Goal: Task Accomplishment & Management: Complete application form

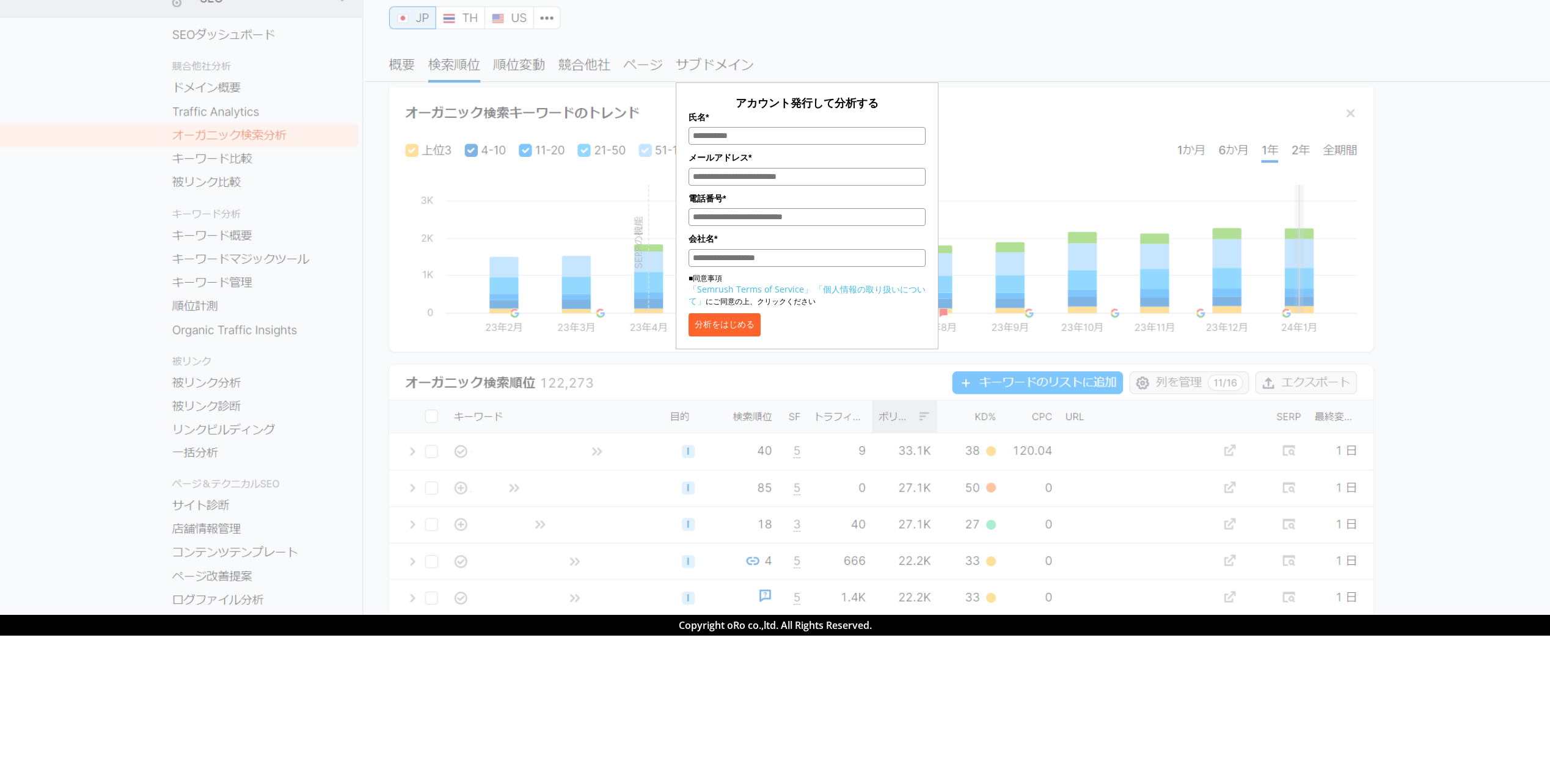
click at [1111, 48] on div "アカウント発行して分析する 氏名* メールアドレス* 電話番号* 会社名* ■同意事項 「Semrush Terms of Service」 「個人情報の取り…" at bounding box center [807, 182] width 611 height 334
click at [740, 327] on button "分析をはじめる" at bounding box center [724, 325] width 72 height 23
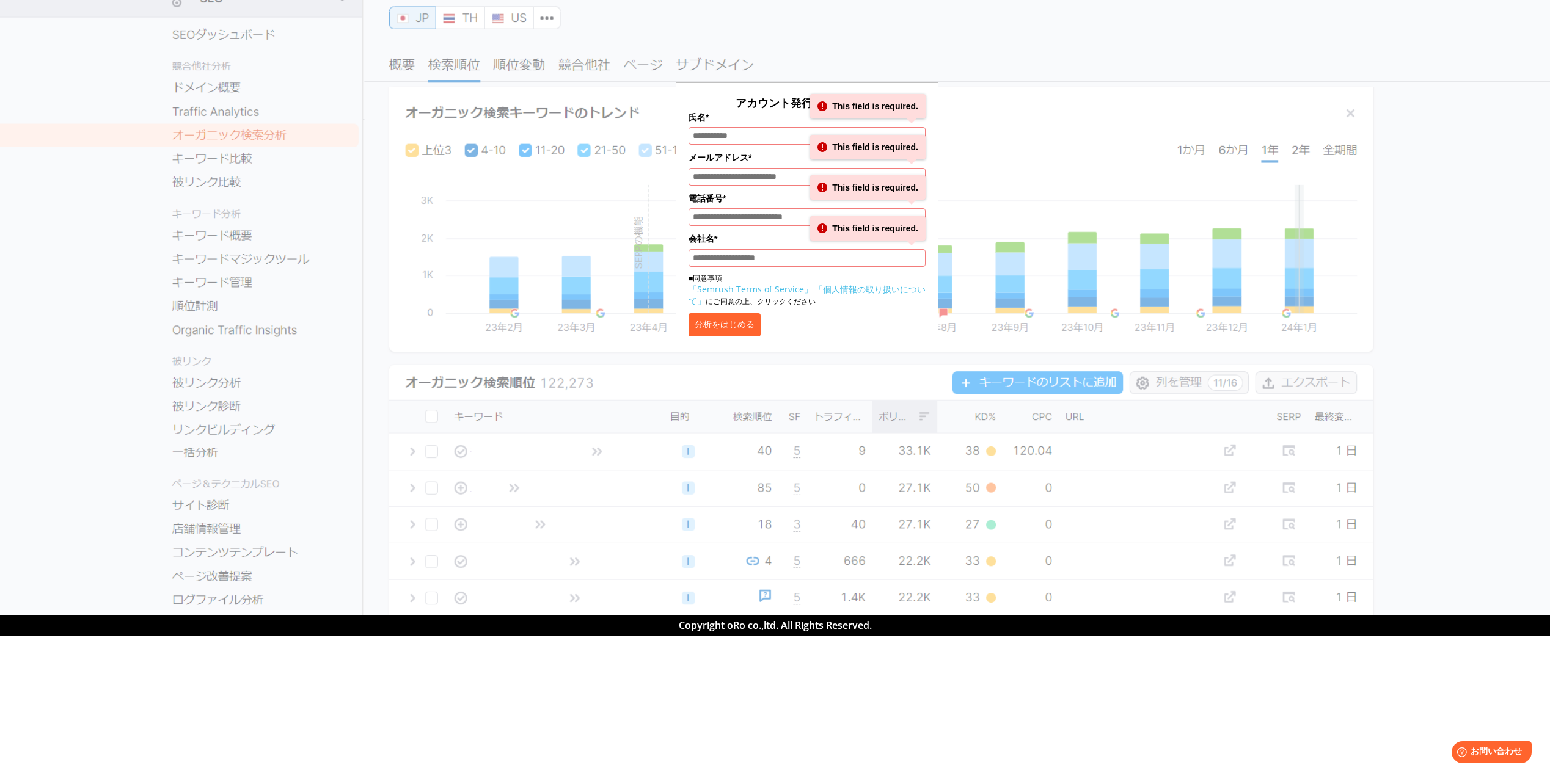
click at [632, 134] on div "アカウント発行して分析する 氏名* This field is required. メールアドレス* This field is required. 電話番号…" at bounding box center [807, 182] width 611 height 334
click at [1125, 203] on div "アカウント発行して分析する 氏名* This field is required. メールアドレス* This field is required. 電話番号…" at bounding box center [807, 178] width 1369 height 343
click at [1482, 739] on html "Help お問い合わせ" at bounding box center [1489, 749] width 95 height 27
click at [1494, 751] on span "お問い合わせ" at bounding box center [1496, 752] width 53 height 11
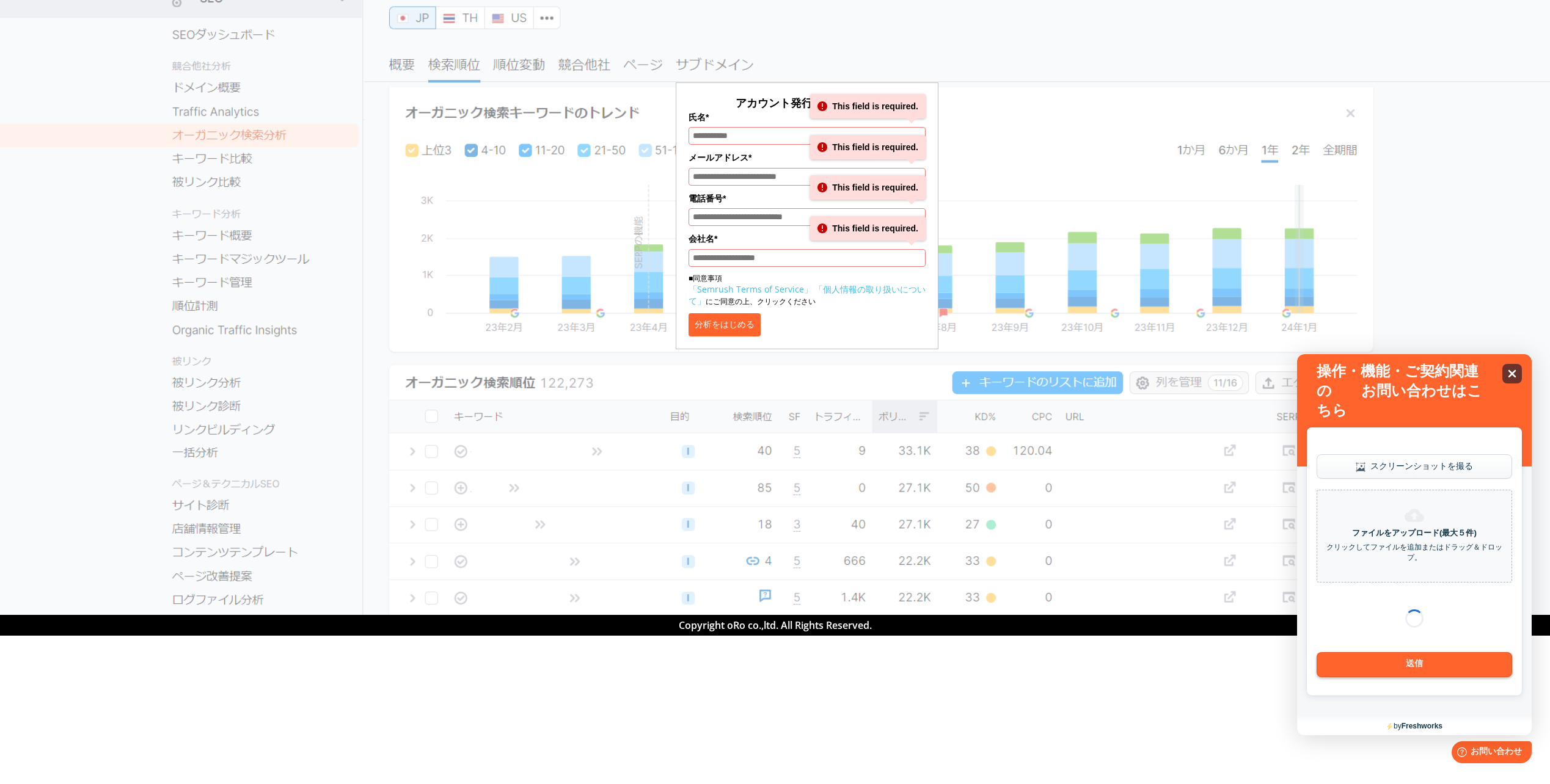
click at [1510, 372] on icon "Close" at bounding box center [1511, 373] width 9 height 9
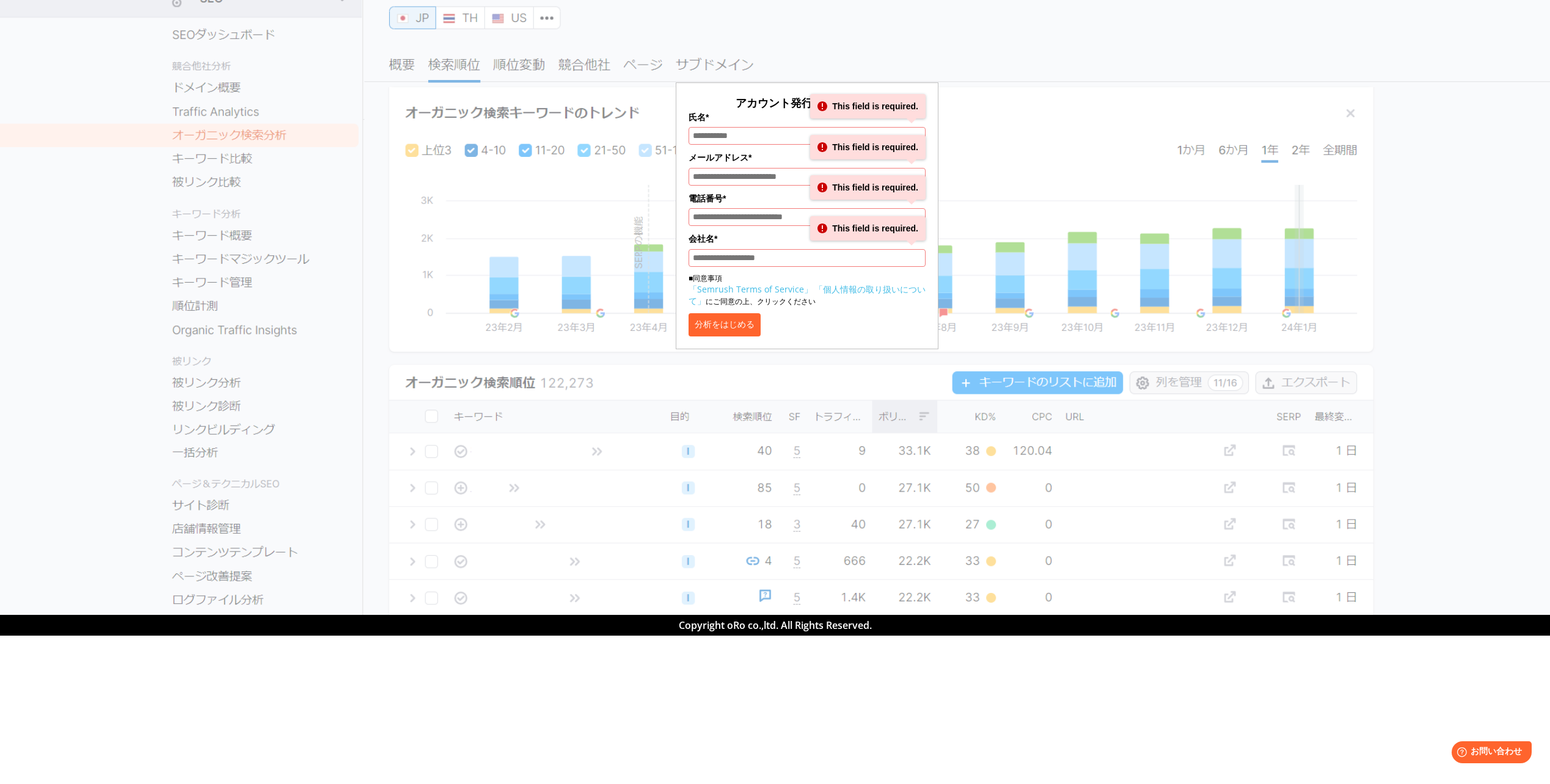
click at [791, 42] on div "アカウント発行して分析する 氏名* This field is required. メールアドレス* This field is required. 電話番号…" at bounding box center [807, 182] width 611 height 334
click at [796, 112] on label "氏名*" at bounding box center [807, 117] width 237 height 13
click at [796, 127] on input "氏名*" at bounding box center [807, 136] width 237 height 18
drag, startPoint x: 750, startPoint y: 119, endPoint x: 612, endPoint y: 111, distance: 138.2
click at [748, 119] on label "氏名*" at bounding box center [807, 117] width 237 height 13
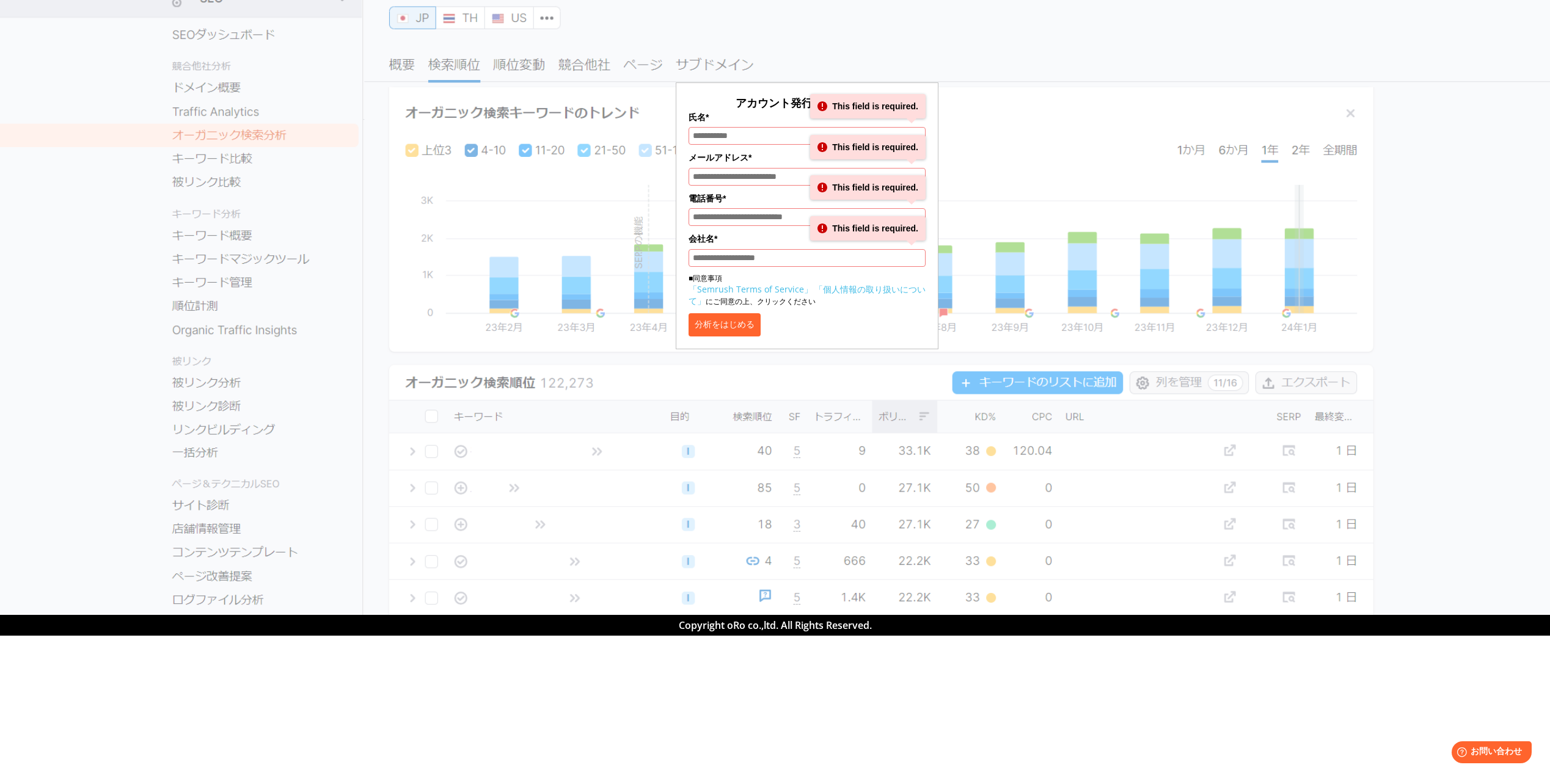
click at [748, 127] on input "氏名*" at bounding box center [807, 136] width 237 height 18
click at [611, 111] on div "アカウント発行して分析する 氏名* This field is required. メールアドレス* This field is required. 電話番号…" at bounding box center [807, 182] width 611 height 334
click at [509, 20] on div "アカウント発行して分析する 氏名* This field is required. メールアドレス* This field is required. 電話番号…" at bounding box center [807, 182] width 611 height 334
